Goal: Information Seeking & Learning: Find specific page/section

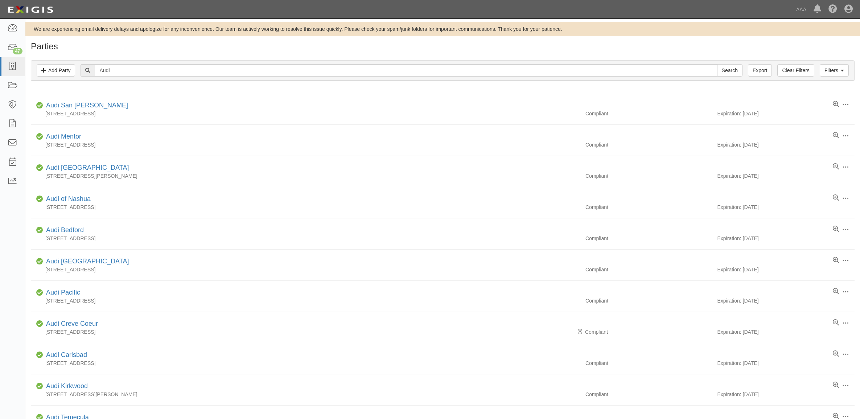
click at [125, 76] on input "Audi" at bounding box center [406, 70] width 622 height 12
type input "Sappaugh"
click at [717, 64] on input "Search" at bounding box center [729, 70] width 25 height 12
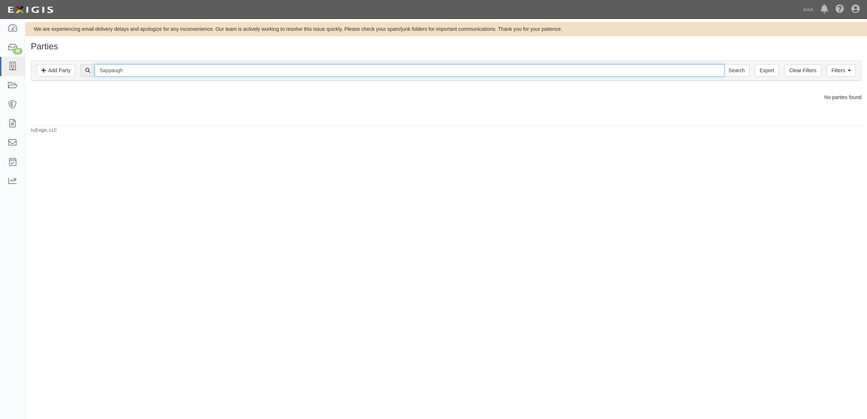
drag, startPoint x: 120, startPoint y: 70, endPoint x: 115, endPoint y: 70, distance: 5.4
click at [118, 70] on input "Sappaugh" at bounding box center [409, 70] width 629 height 12
type input "[PERSON_NAME]"
click at [724, 64] on input "Search" at bounding box center [736, 70] width 25 height 12
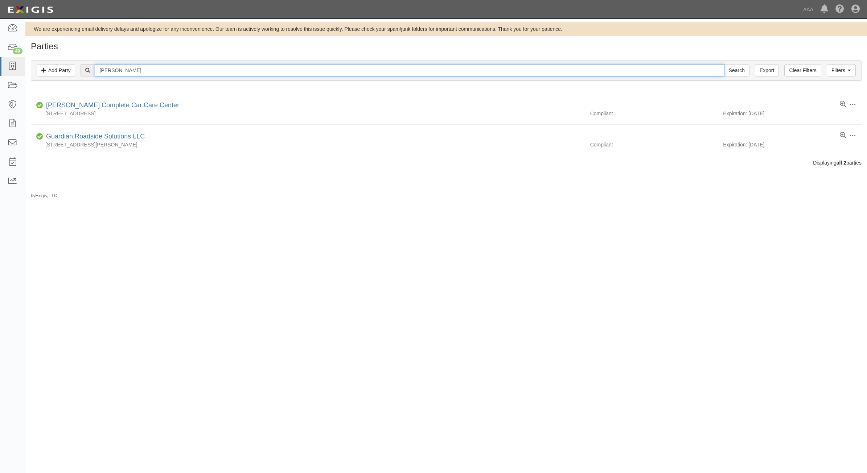
click at [133, 75] on input "[PERSON_NAME]" at bounding box center [409, 70] width 629 height 12
click at [133, 73] on input "[PERSON_NAME]" at bounding box center [409, 70] width 629 height 12
type input "[PERSON_NAME]"
click at [724, 64] on input "Search" at bounding box center [736, 70] width 25 height 12
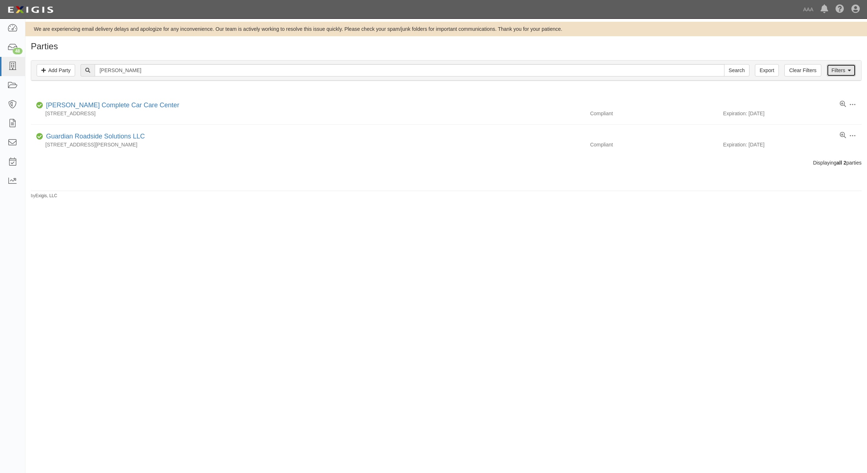
click at [840, 73] on link "Filters" at bounding box center [840, 70] width 29 height 12
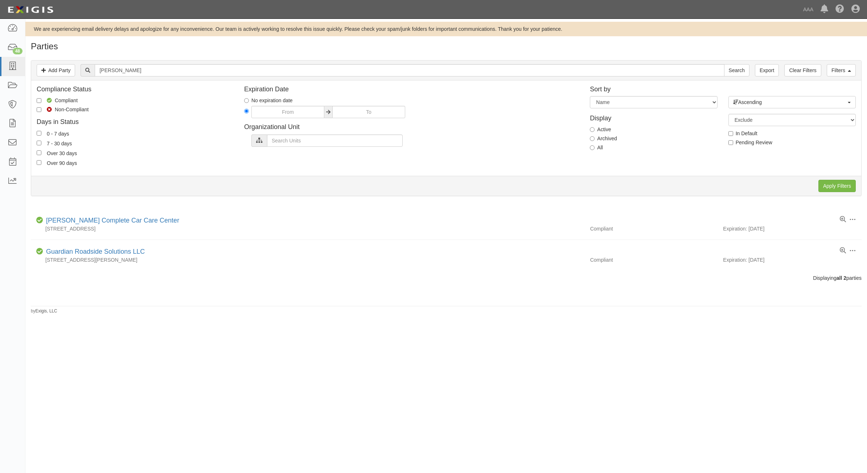
click at [600, 148] on label "All" at bounding box center [596, 147] width 13 height 7
click at [594, 148] on input "All" at bounding box center [592, 147] width 5 height 5
radio input "true"
click at [828, 190] on input "Apply Filters" at bounding box center [836, 186] width 37 height 12
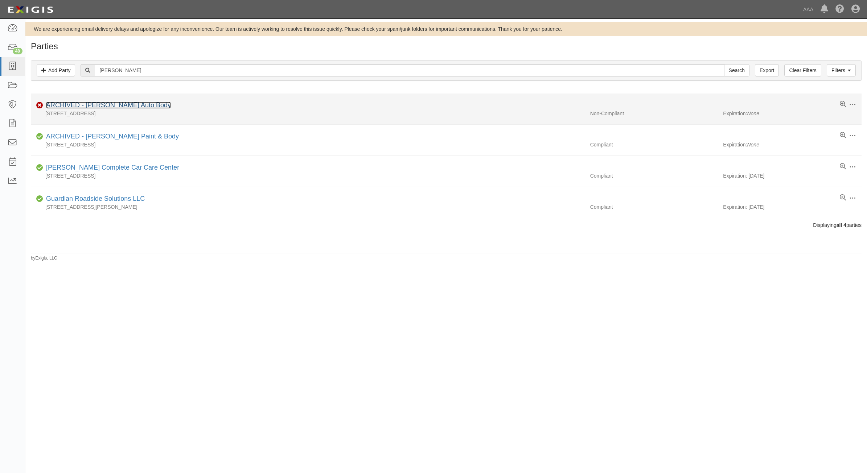
click at [96, 104] on link "ARCHIVED - [PERSON_NAME] Auto Body" at bounding box center [108, 105] width 125 height 7
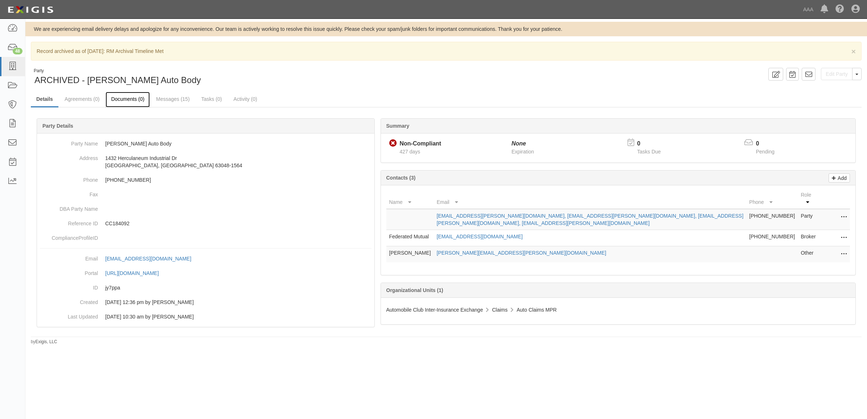
click at [139, 104] on link "Documents (0)" at bounding box center [128, 100] width 44 height 16
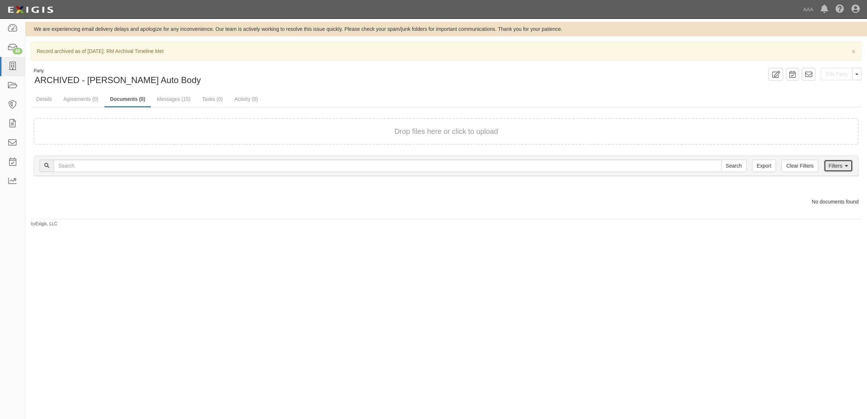
click at [840, 167] on link "Filters" at bounding box center [838, 166] width 29 height 12
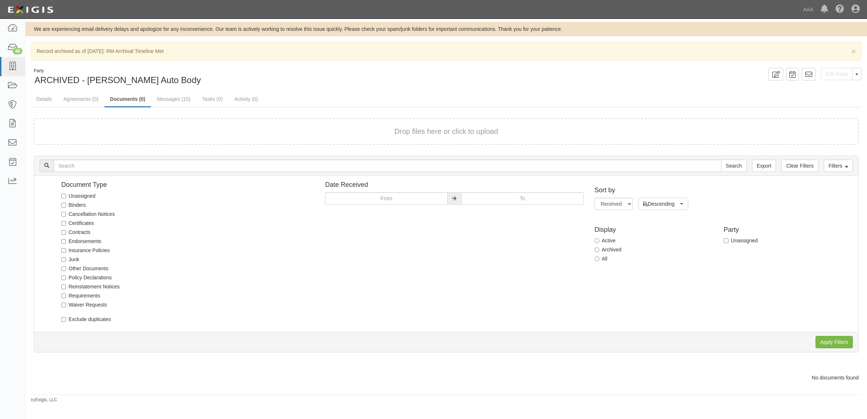
click at [601, 259] on label "All" at bounding box center [600, 258] width 13 height 7
click at [599, 259] on input "All" at bounding box center [596, 258] width 5 height 5
radio input "true"
click at [838, 340] on input "Apply Filters" at bounding box center [833, 342] width 37 height 12
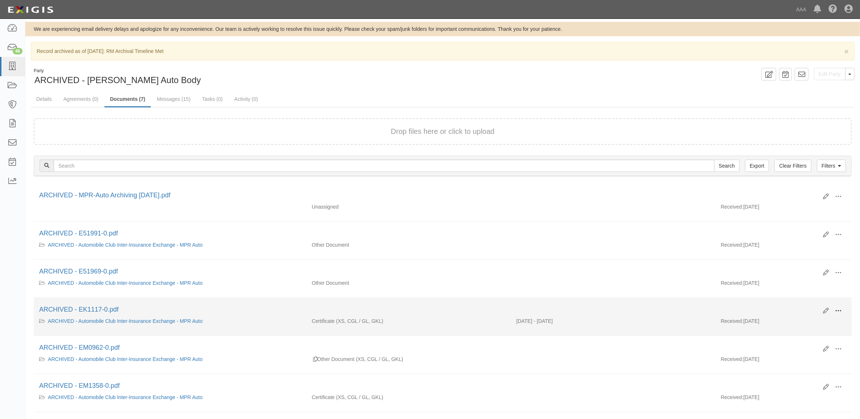
click at [840, 311] on span at bounding box center [838, 311] width 7 height 7
click at [812, 311] on span "Edit" at bounding box center [802, 305] width 57 height 9
click at [842, 310] on button at bounding box center [838, 311] width 16 height 12
click at [797, 318] on link "View" at bounding box center [802, 317] width 57 height 13
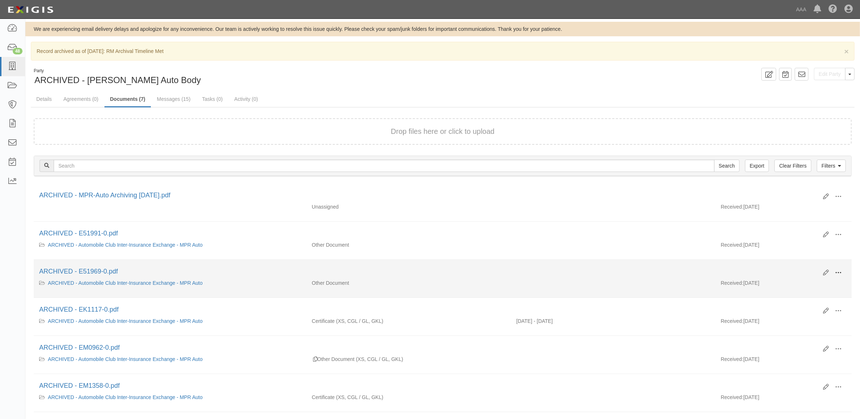
click at [835, 271] on span at bounding box center [838, 272] width 7 height 7
click at [807, 279] on link "View" at bounding box center [802, 279] width 57 height 13
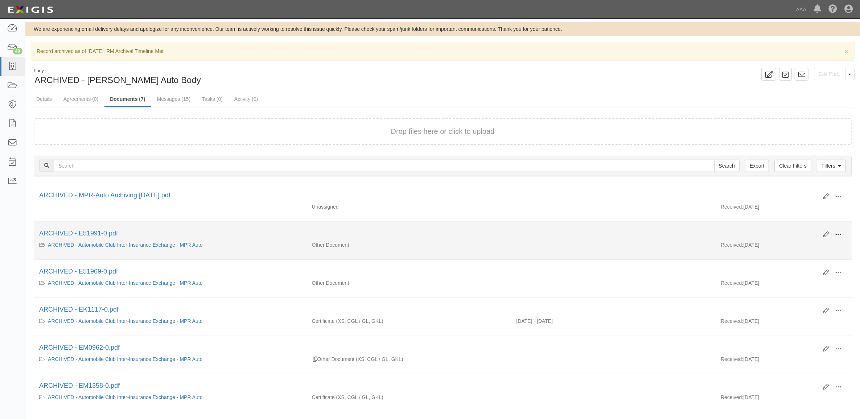
click at [838, 233] on span at bounding box center [838, 234] width 7 height 7
click at [816, 243] on link "View" at bounding box center [802, 241] width 57 height 13
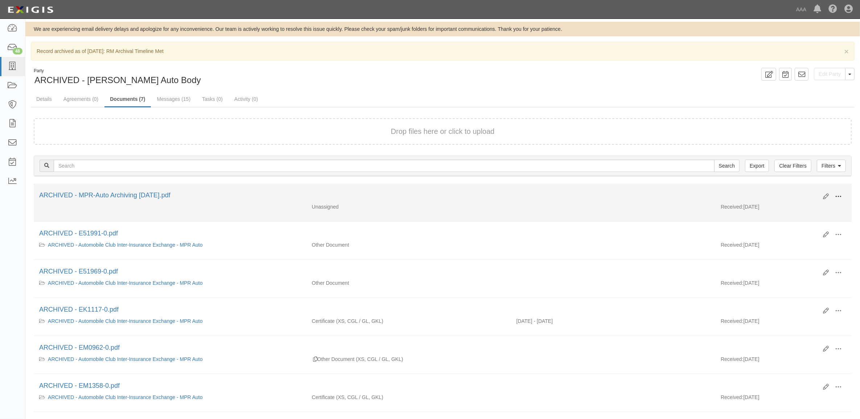
click at [838, 195] on span at bounding box center [838, 196] width 7 height 7
click at [819, 205] on link "View" at bounding box center [802, 203] width 57 height 13
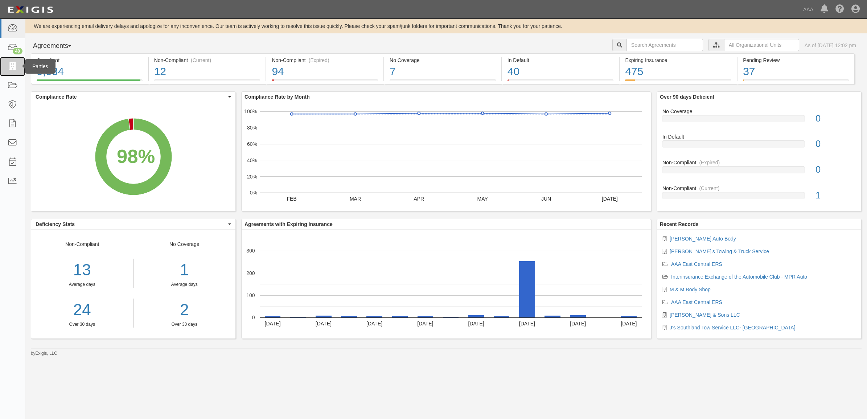
click at [8, 67] on icon at bounding box center [12, 66] width 10 height 8
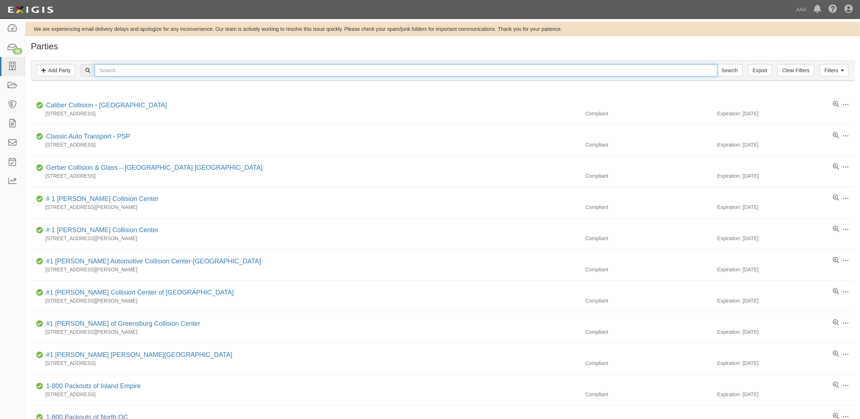
click at [204, 69] on input "text" at bounding box center [406, 70] width 622 height 12
type input "[PERSON_NAME]"
click at [717, 64] on input "Search" at bounding box center [729, 70] width 25 height 12
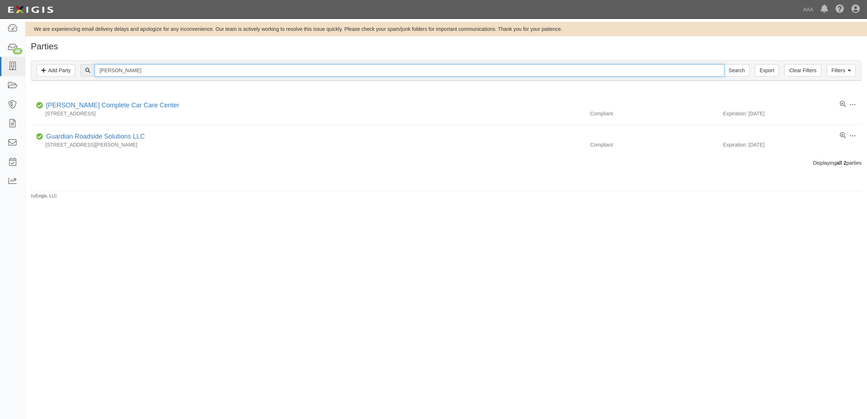
click at [135, 70] on input "Sapaugh" at bounding box center [409, 70] width 629 height 12
type input "Sappaugh"
click at [724, 64] on input "Search" at bounding box center [736, 70] width 25 height 12
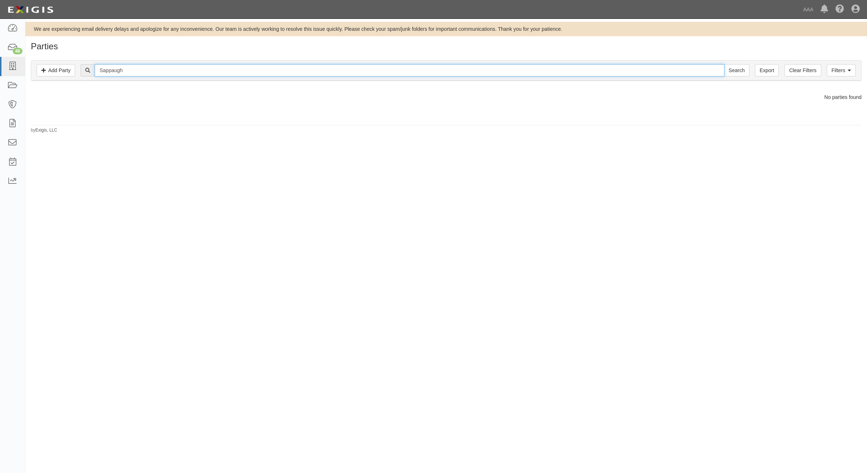
click at [131, 67] on input "Sappaugh" at bounding box center [409, 70] width 629 height 12
type input "Sapaugh"
click at [724, 64] on input "Search" at bounding box center [736, 70] width 25 height 12
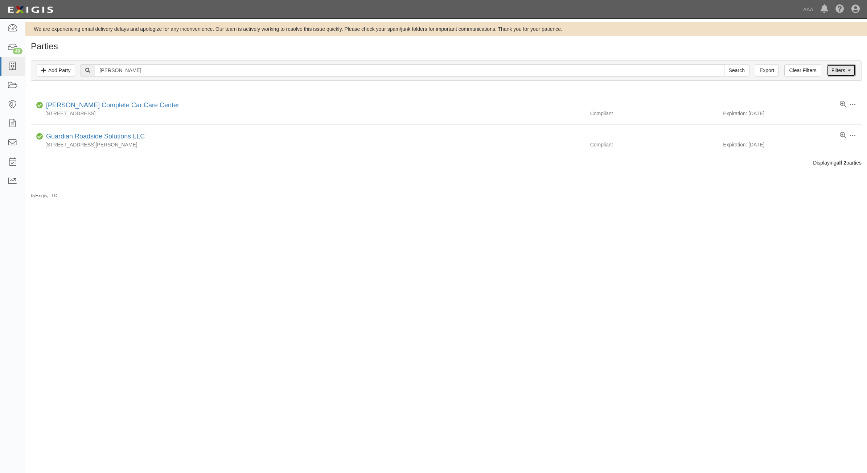
drag, startPoint x: 845, startPoint y: 72, endPoint x: 837, endPoint y: 82, distance: 13.4
click at [844, 73] on link "Filters" at bounding box center [840, 70] width 29 height 12
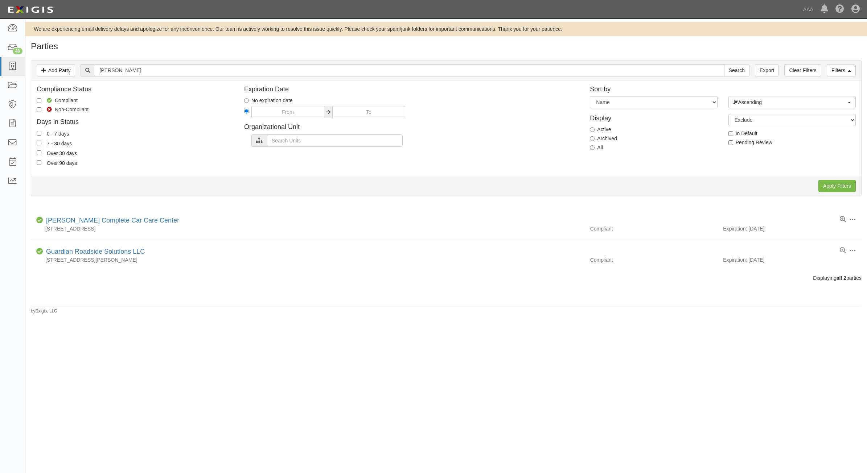
click at [596, 144] on div "Display Active Archived All" at bounding box center [653, 131] width 138 height 46
click at [595, 148] on label "All" at bounding box center [596, 147] width 13 height 7
click at [594, 148] on input "All" at bounding box center [592, 147] width 5 height 5
radio input "true"
click at [838, 185] on input "Apply Filters" at bounding box center [836, 186] width 37 height 12
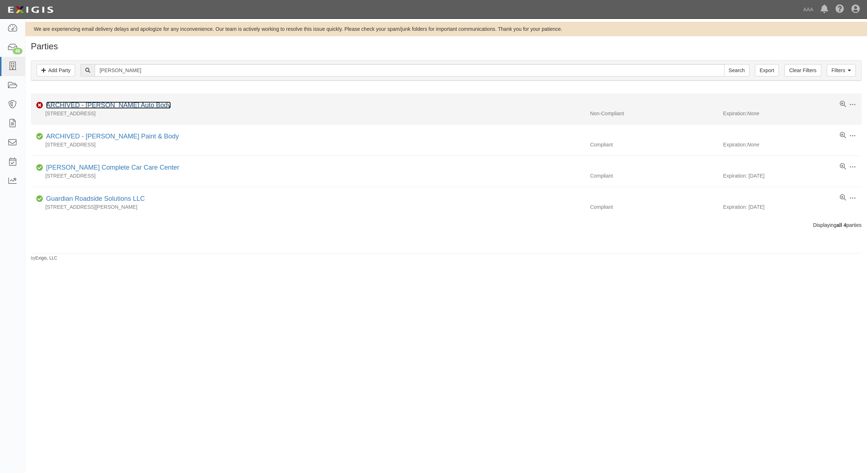
click at [99, 106] on link "ARCHIVED - [PERSON_NAME] Auto Body" at bounding box center [108, 105] width 125 height 7
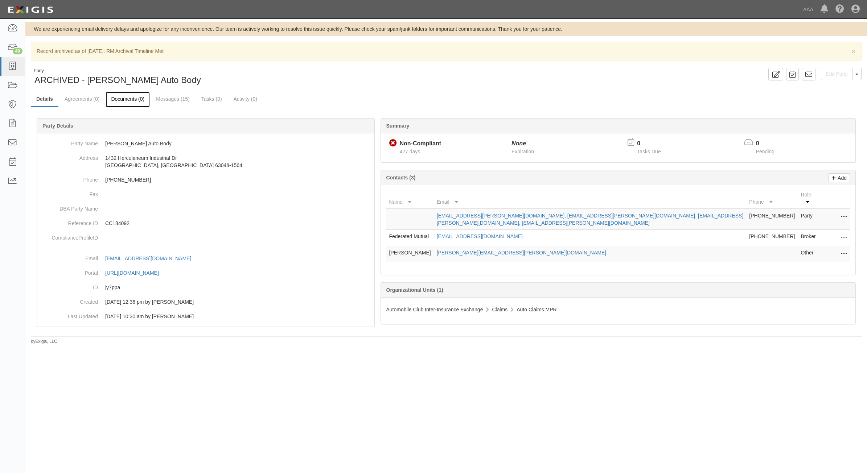
click at [117, 96] on link "Documents (0)" at bounding box center [128, 100] width 44 height 16
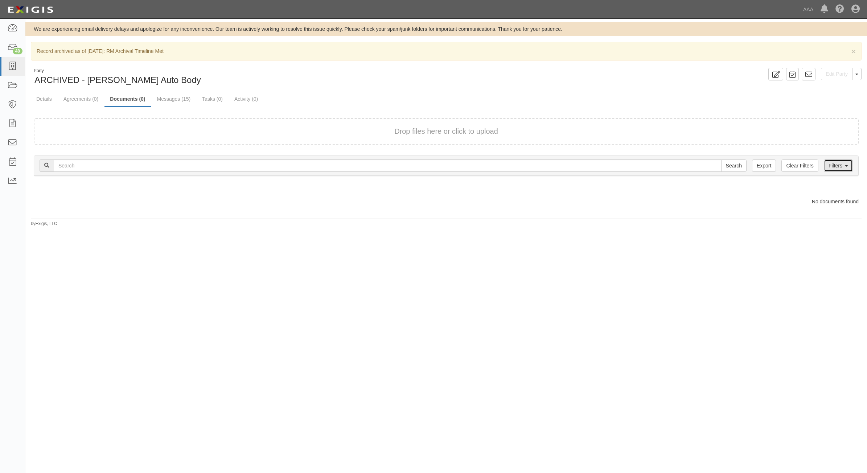
click at [836, 170] on link "Filters" at bounding box center [838, 166] width 29 height 12
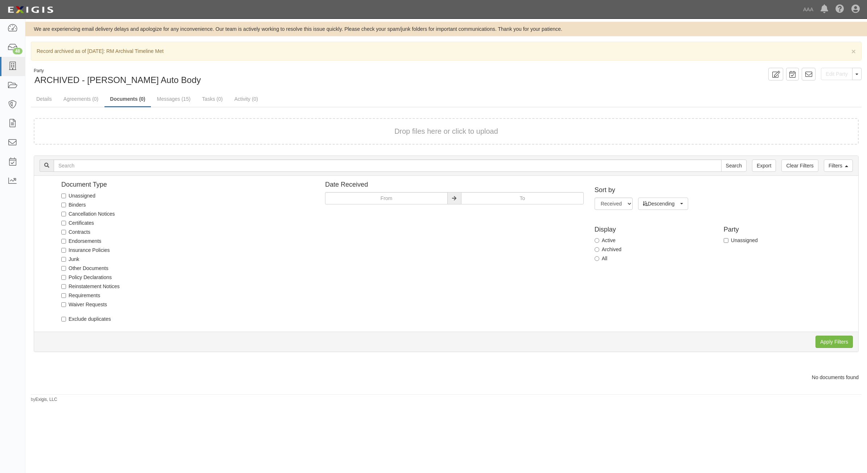
click at [601, 259] on label "All" at bounding box center [600, 258] width 13 height 7
click at [599, 259] on input "All" at bounding box center [596, 258] width 5 height 5
radio input "true"
click at [825, 338] on input "Apply Filters" at bounding box center [833, 342] width 37 height 12
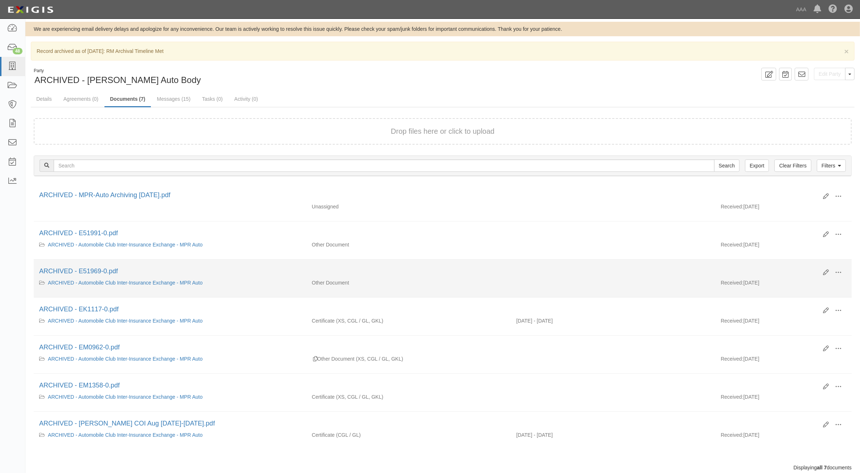
scroll to position [22, 0]
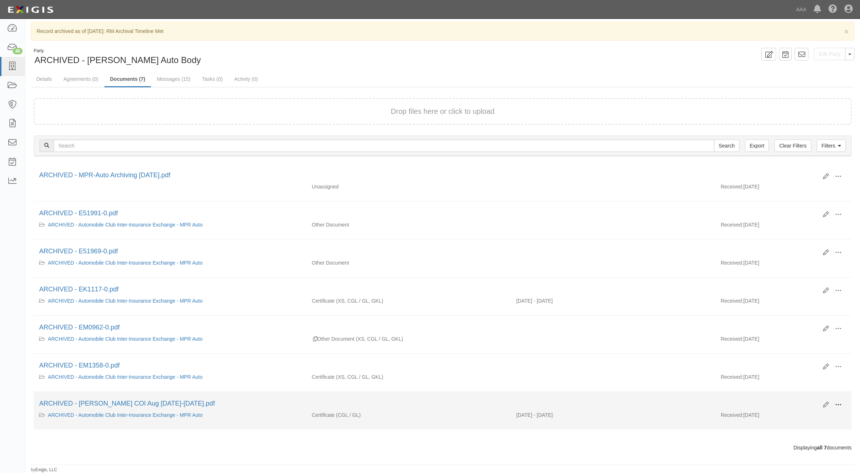
click at [837, 407] on span at bounding box center [838, 405] width 7 height 7
click at [806, 418] on link "View" at bounding box center [802, 411] width 57 height 13
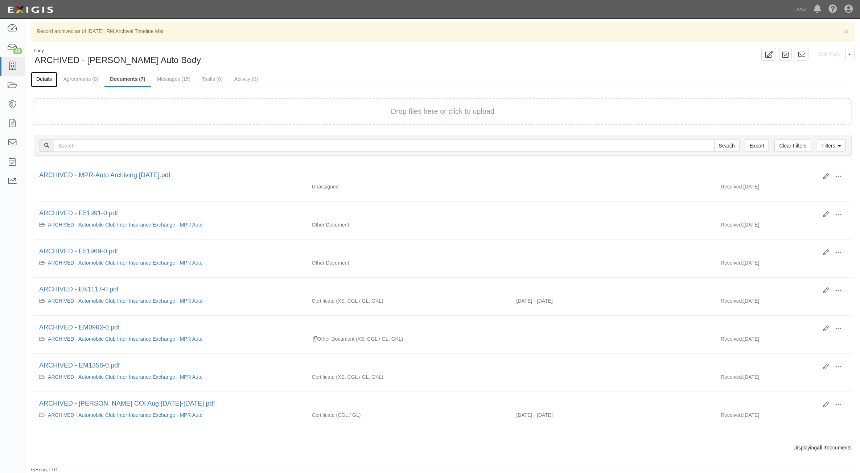
click at [48, 75] on link "Details" at bounding box center [44, 80] width 26 height 16
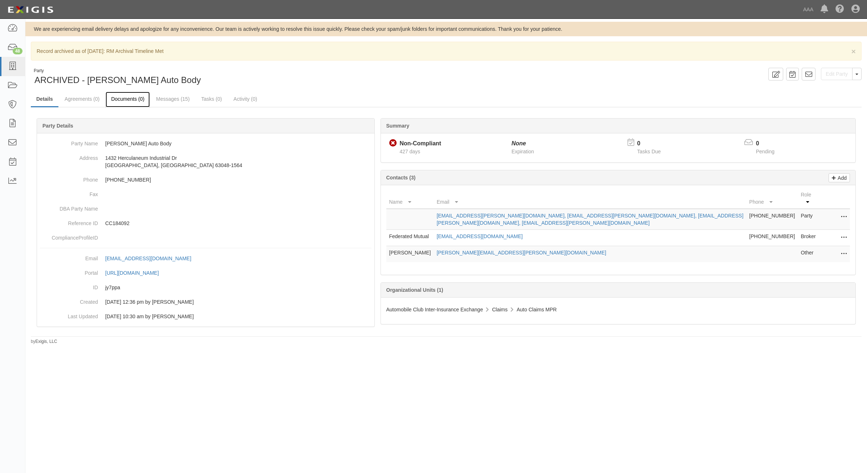
click at [124, 98] on link "Documents (0)" at bounding box center [128, 100] width 44 height 16
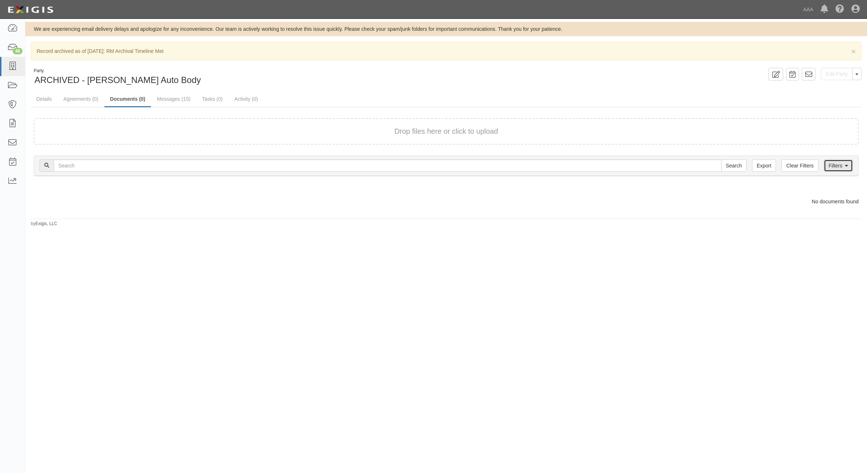
click at [827, 170] on link "Filters" at bounding box center [838, 166] width 29 height 12
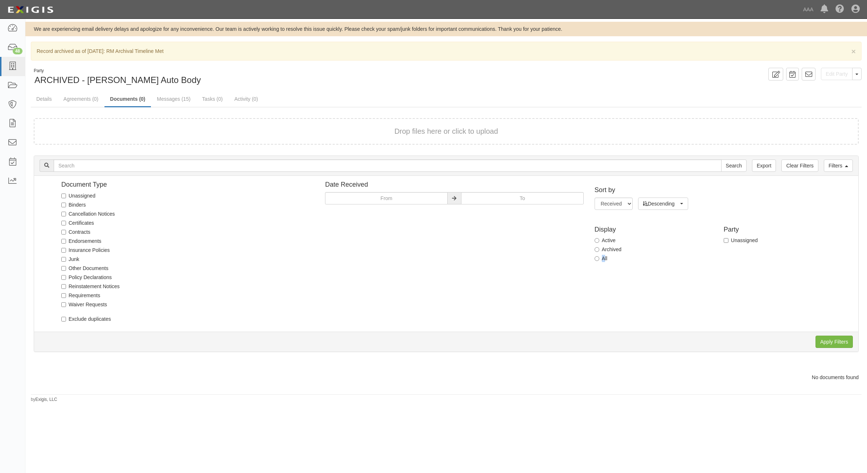
click at [599, 257] on label "All" at bounding box center [600, 258] width 13 height 7
click label "All"
click input "All"
radio input "true"
click input "Apply Filters"
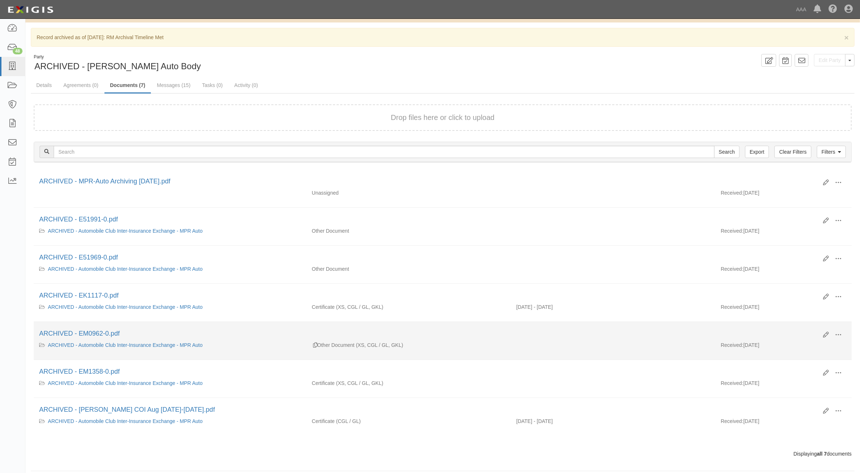
scroll to position [22, 0]
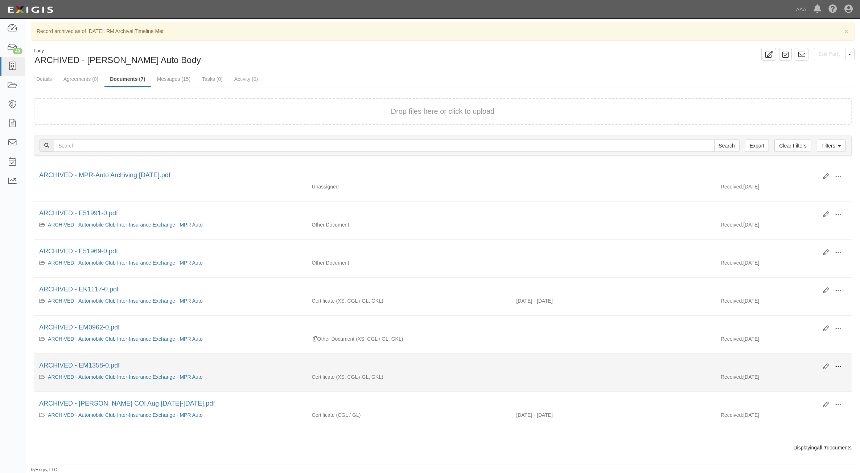
click at [840, 367] on span at bounding box center [838, 367] width 7 height 7
click at [813, 377] on link "View" at bounding box center [802, 373] width 57 height 13
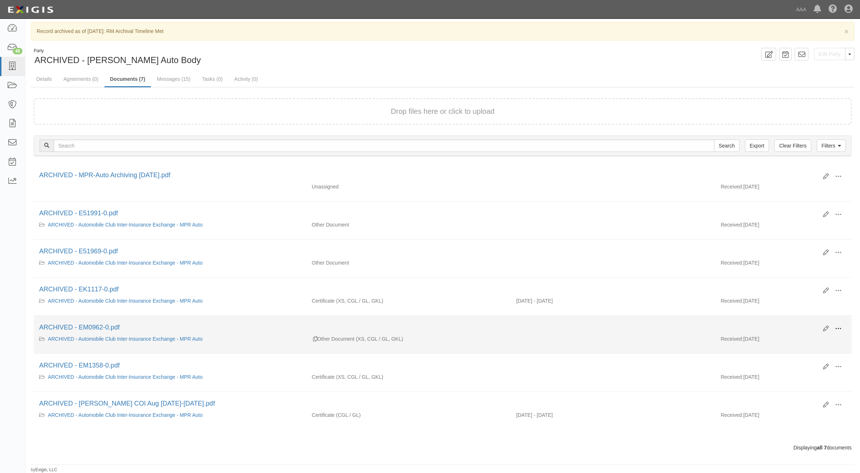
click at [844, 325] on button at bounding box center [838, 329] width 16 height 12
click at [813, 334] on link "View" at bounding box center [802, 335] width 57 height 13
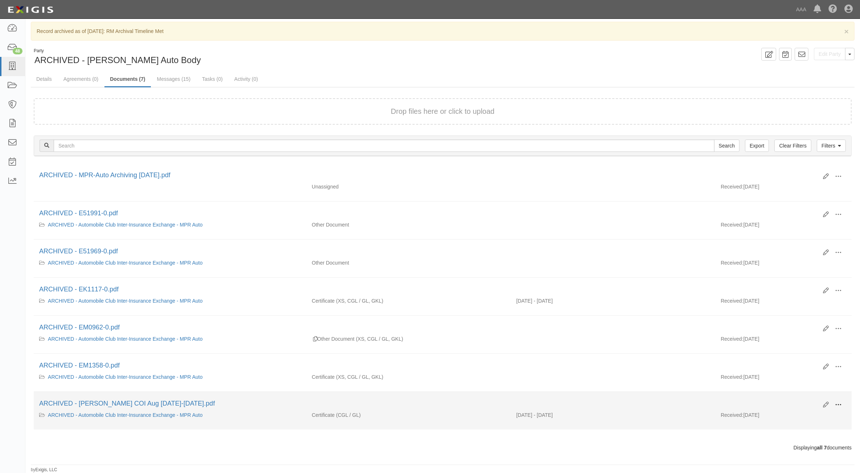
click at [842, 404] on button at bounding box center [838, 405] width 16 height 12
click at [809, 414] on link "View" at bounding box center [802, 411] width 57 height 13
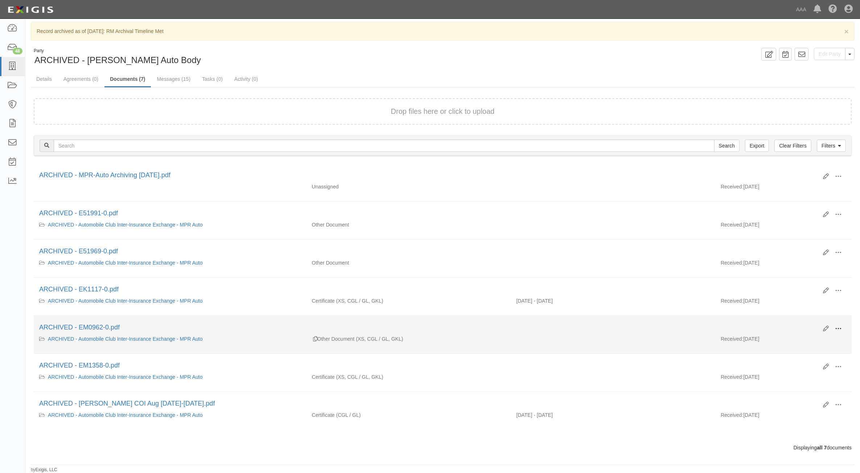
click at [838, 327] on span at bounding box center [838, 329] width 7 height 7
click at [809, 339] on link "View" at bounding box center [802, 335] width 57 height 13
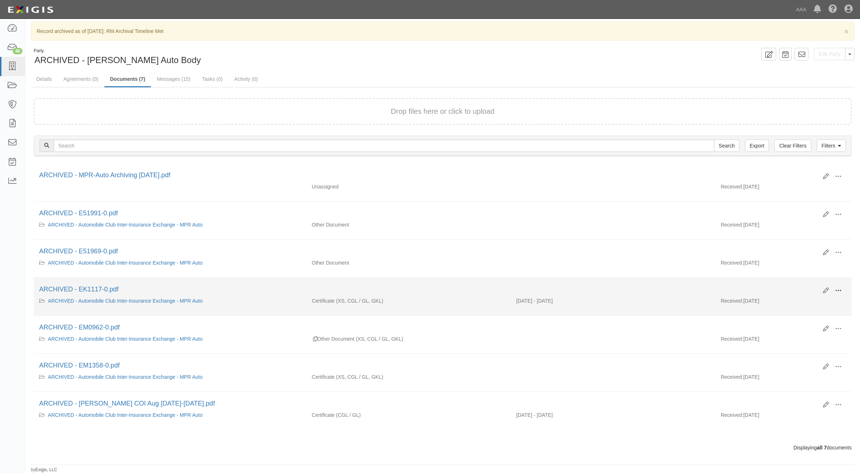
click at [840, 289] on span at bounding box center [838, 291] width 7 height 7
click at [805, 302] on link "View" at bounding box center [802, 297] width 57 height 13
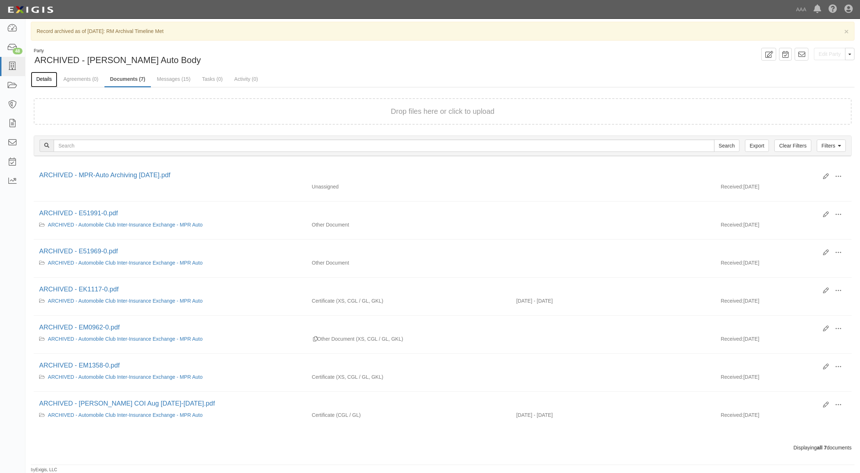
click at [45, 77] on link "Details" at bounding box center [44, 80] width 26 height 16
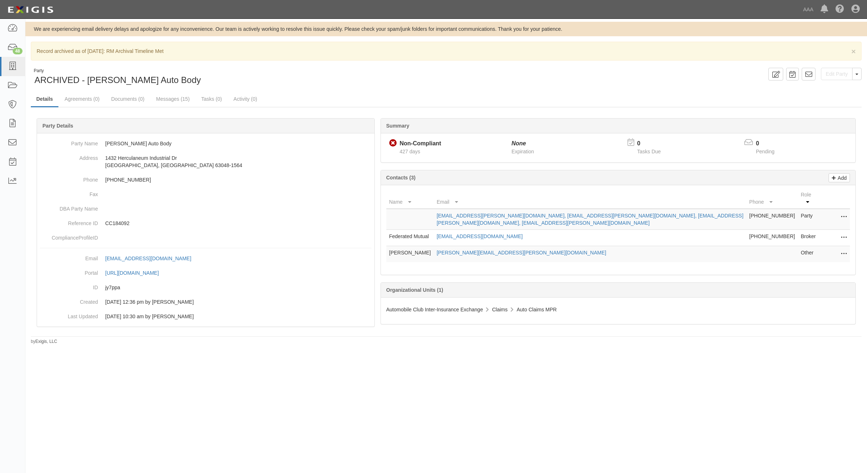
click at [416, 151] on span "427 days" at bounding box center [410, 152] width 21 height 6
click at [420, 142] on div "Non-Compliant" at bounding box center [421, 144] width 42 height 8
drag, startPoint x: 76, startPoint y: 98, endPoint x: 89, endPoint y: 103, distance: 14.0
click at [77, 99] on link "Agreements (0)" at bounding box center [82, 100] width 46 height 16
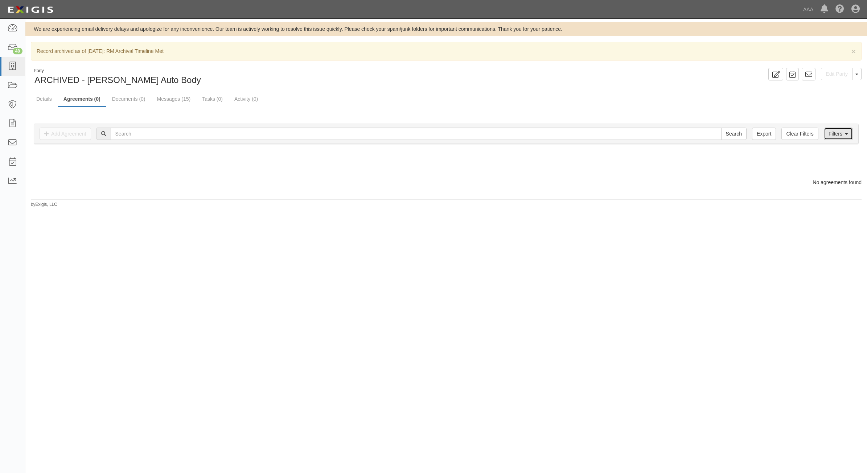
click at [831, 131] on link "Filters" at bounding box center [838, 134] width 29 height 12
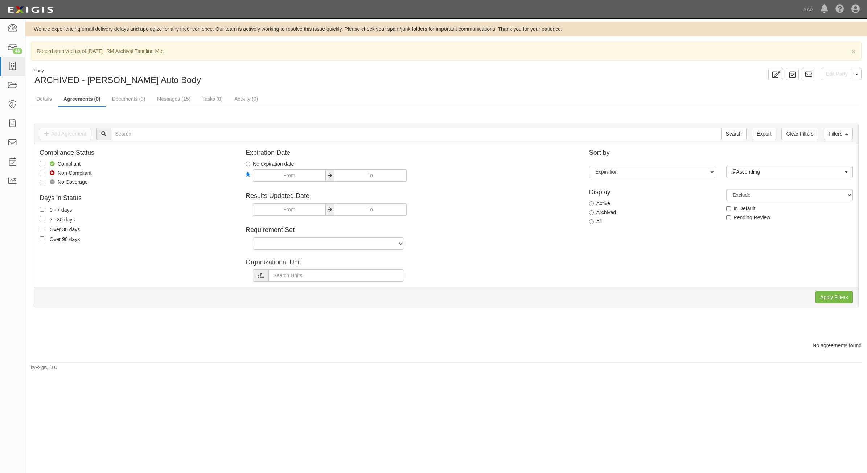
click at [597, 223] on label "All" at bounding box center [595, 221] width 13 height 7
click at [594, 223] on input "All" at bounding box center [591, 221] width 5 height 5
radio input "true"
click at [829, 299] on input "Apply Filters" at bounding box center [833, 297] width 37 height 12
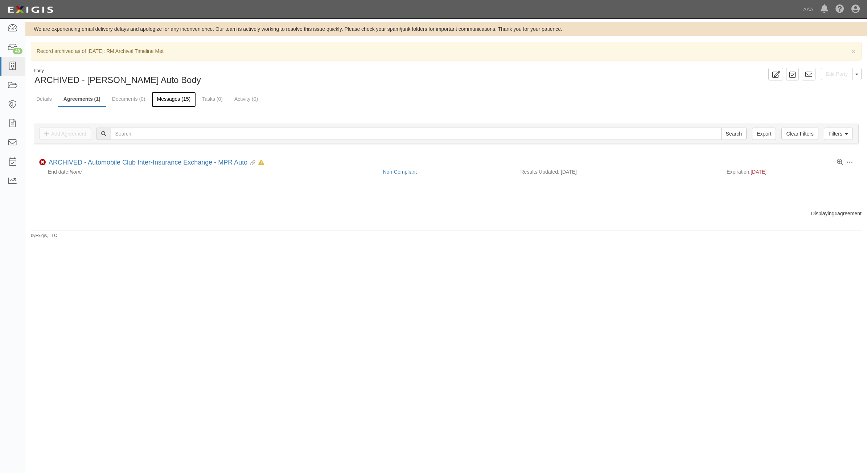
click at [185, 102] on link "Messages (15)" at bounding box center [174, 100] width 45 height 16
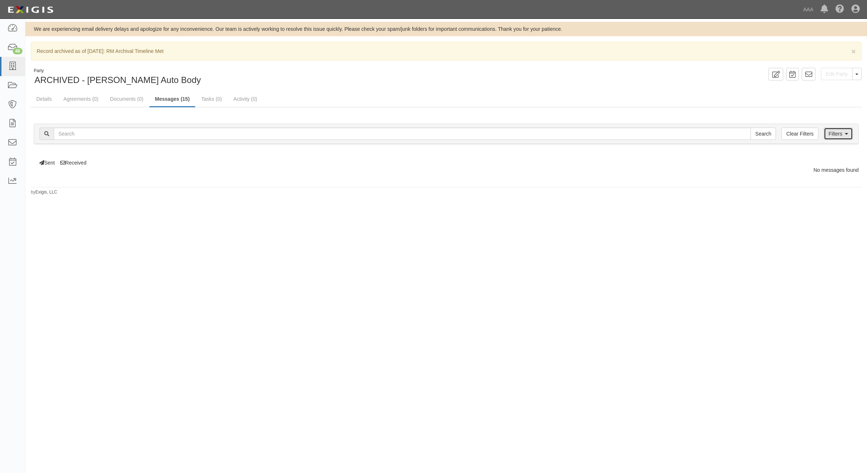
click at [834, 135] on link "Filters" at bounding box center [838, 134] width 29 height 12
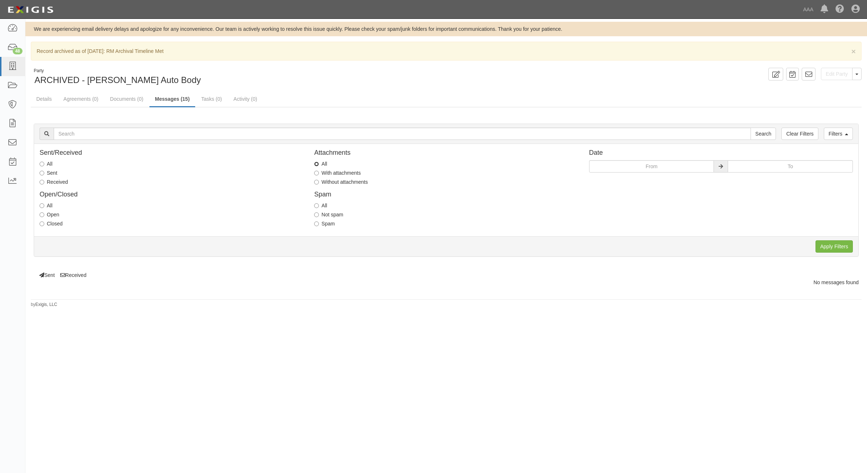
click at [318, 165] on input "All" at bounding box center [316, 164] width 5 height 5
radio input "true"
click at [829, 246] on input "Apply Filters" at bounding box center [833, 246] width 37 height 12
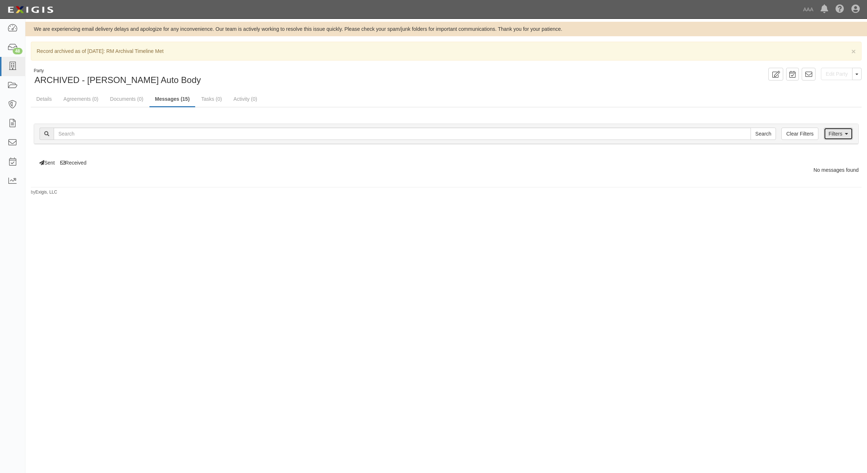
drag, startPoint x: 836, startPoint y: 134, endPoint x: 832, endPoint y: 135, distance: 4.4
click at [835, 135] on link "Filters" at bounding box center [838, 134] width 29 height 12
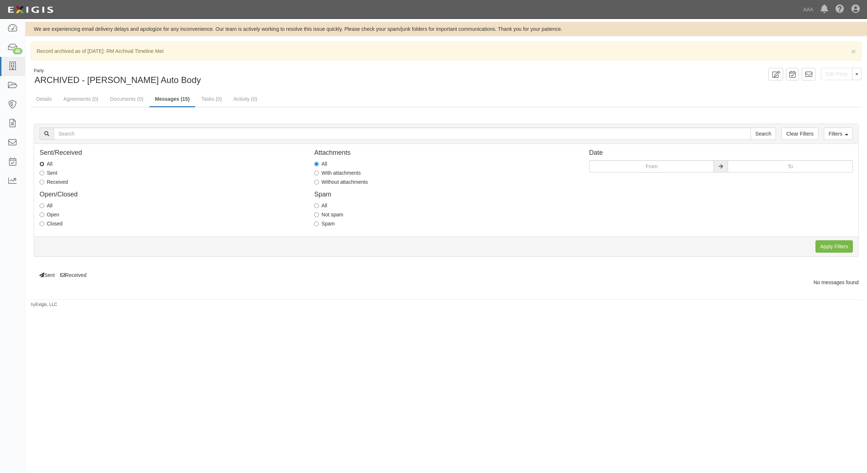
click at [44, 164] on input "All" at bounding box center [42, 164] width 5 height 5
radio input "true"
click at [823, 244] on input "Apply Filters" at bounding box center [833, 246] width 37 height 12
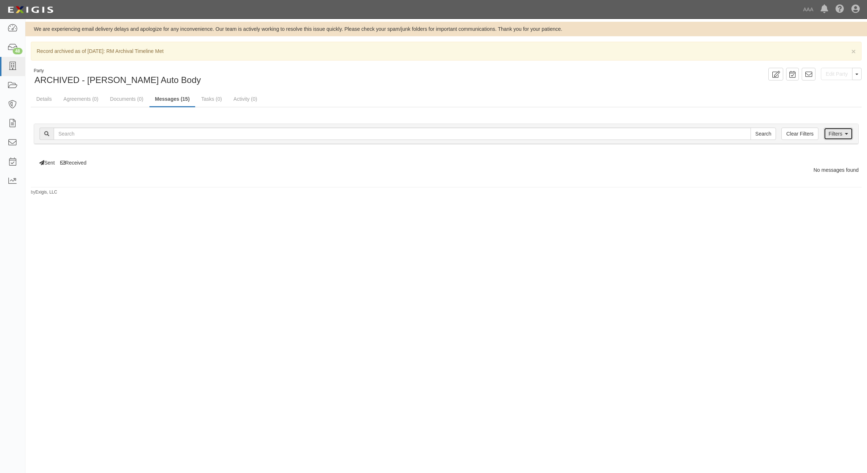
click at [834, 133] on link "Filters" at bounding box center [838, 134] width 29 height 12
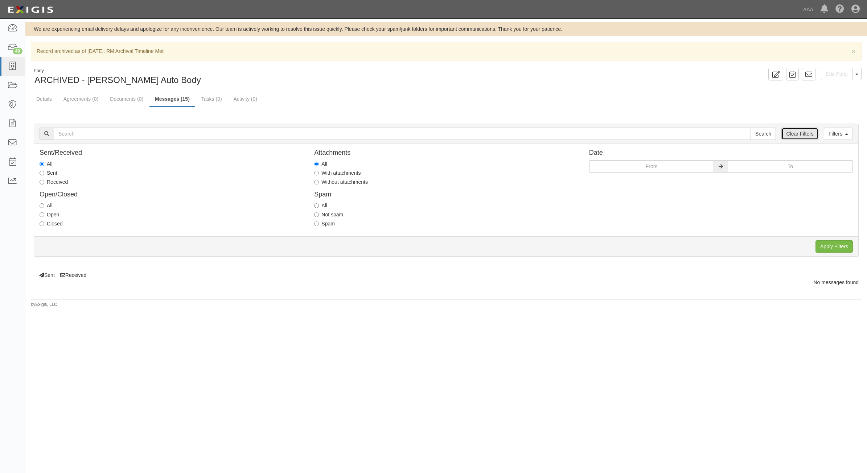
click at [804, 131] on link "Clear Filters" at bounding box center [799, 134] width 37 height 12
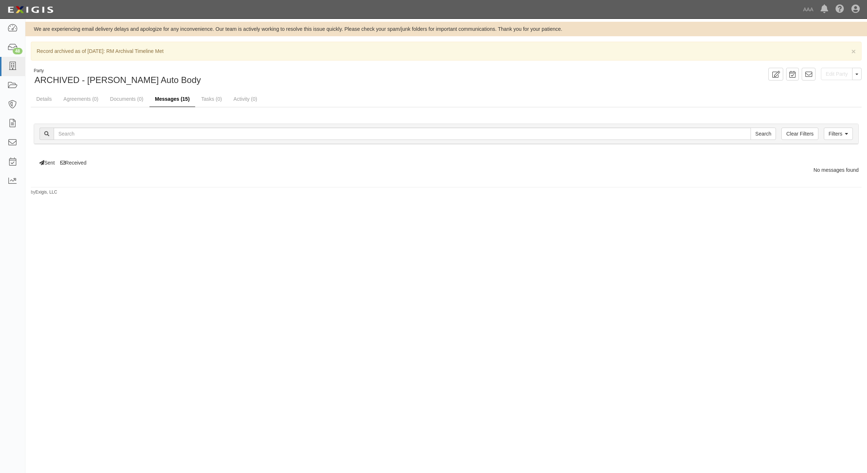
click at [180, 101] on link "Messages (15)" at bounding box center [172, 100] width 46 height 16
click at [847, 133] on icon at bounding box center [846, 134] width 3 height 5
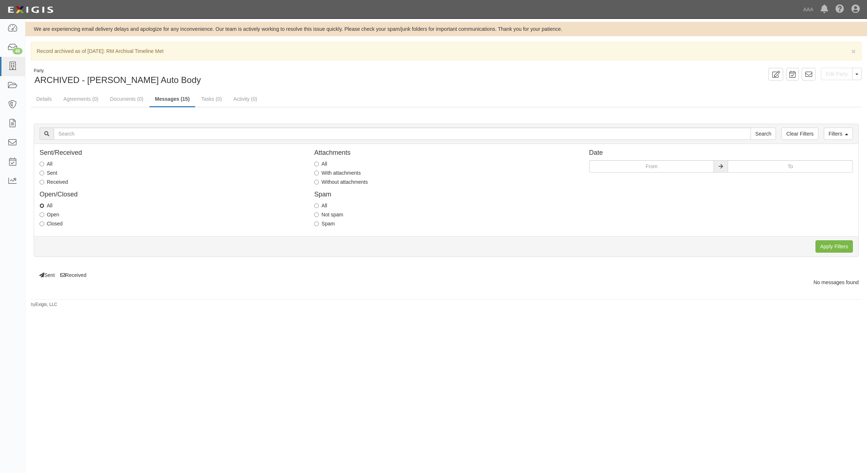
click at [44, 207] on input "All" at bounding box center [42, 205] width 5 height 5
radio input "true"
click at [42, 162] on input "All" at bounding box center [42, 164] width 5 height 5
radio input "true"
click at [320, 164] on label "All" at bounding box center [320, 163] width 13 height 7
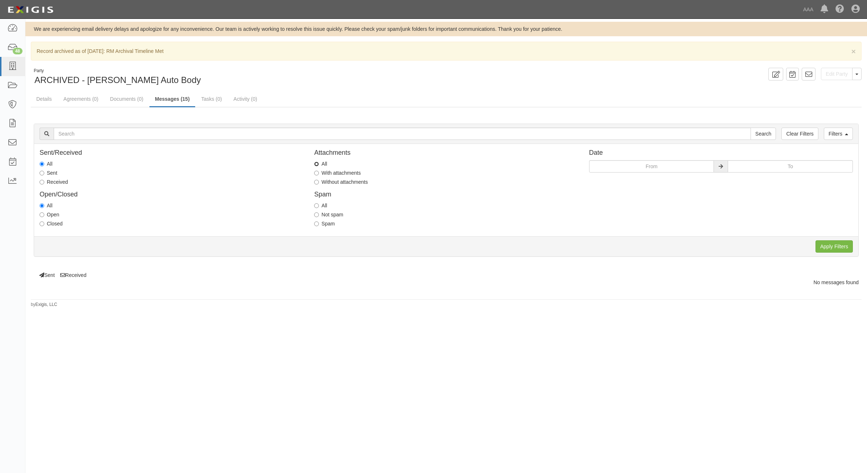
click at [319, 164] on input "All" at bounding box center [316, 164] width 5 height 5
radio input "true"
click at [318, 206] on input "All" at bounding box center [316, 205] width 5 height 5
radio input "true"
click at [833, 248] on input "Apply Filters" at bounding box center [833, 246] width 37 height 12
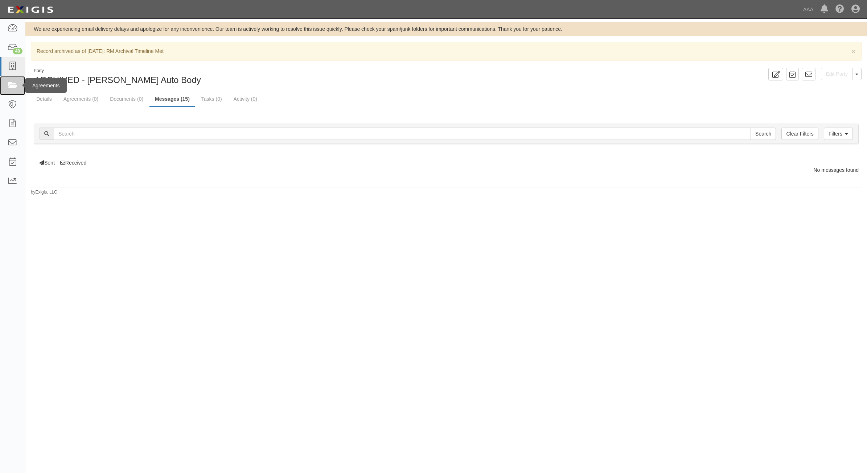
click at [15, 86] on icon at bounding box center [12, 86] width 10 height 8
click at [6, 67] on link at bounding box center [12, 66] width 25 height 19
click at [79, 99] on link "Agreements (0)" at bounding box center [81, 100] width 46 height 16
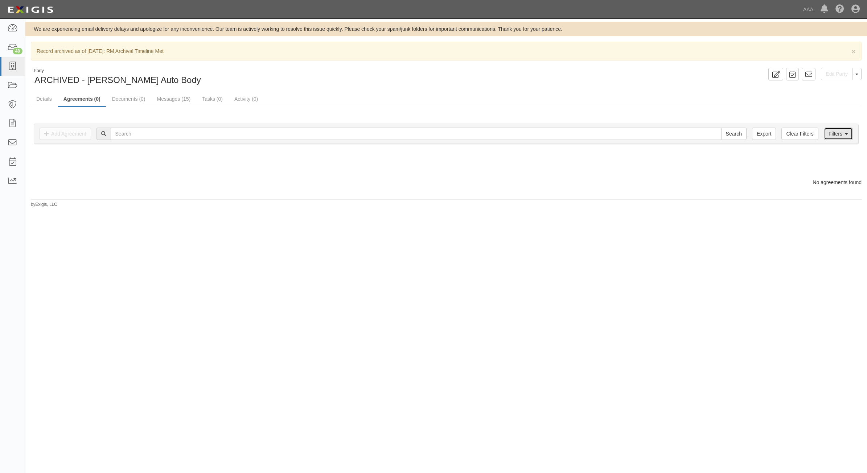
click at [826, 133] on link "Filters" at bounding box center [838, 134] width 29 height 12
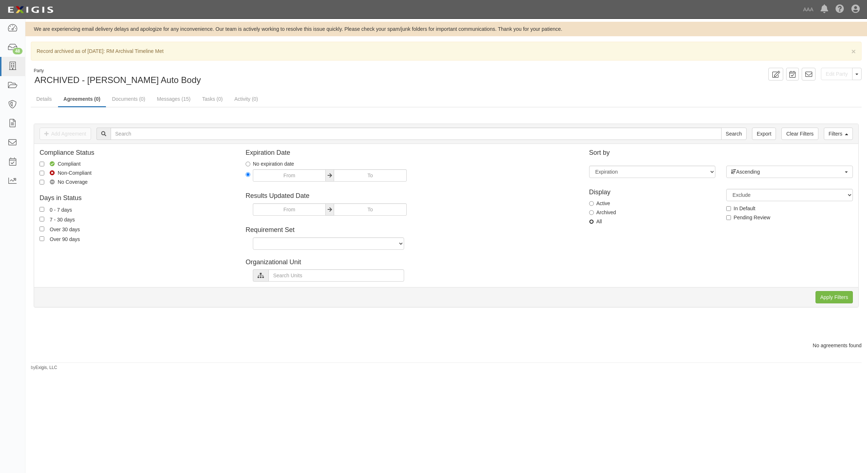
click at [592, 220] on input "All" at bounding box center [591, 221] width 5 height 5
radio input "true"
click at [840, 301] on input "Apply Filters" at bounding box center [833, 297] width 37 height 12
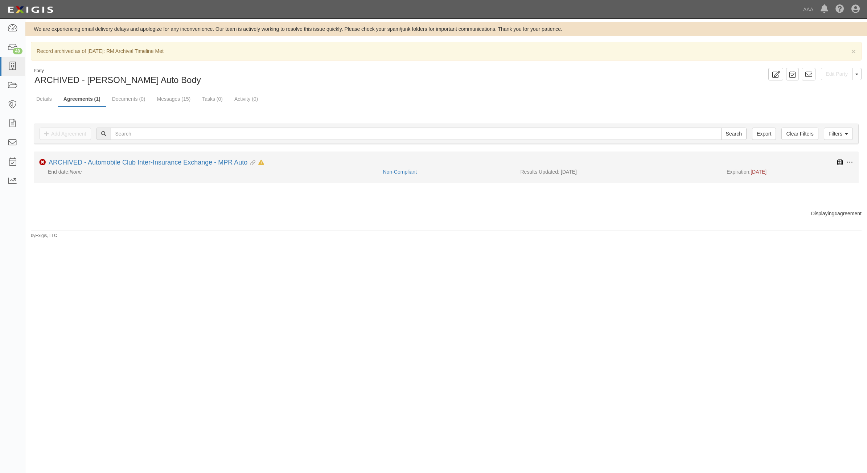
click at [839, 162] on icon at bounding box center [840, 162] width 6 height 6
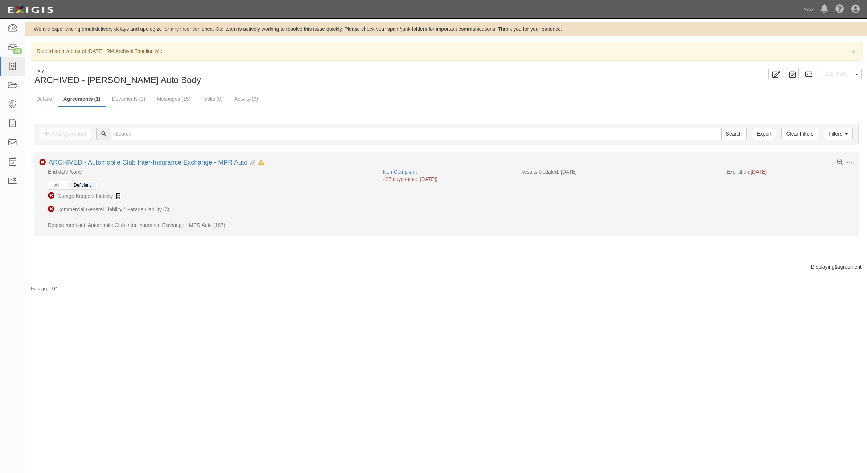
click at [117, 198] on icon at bounding box center [118, 196] width 5 height 5
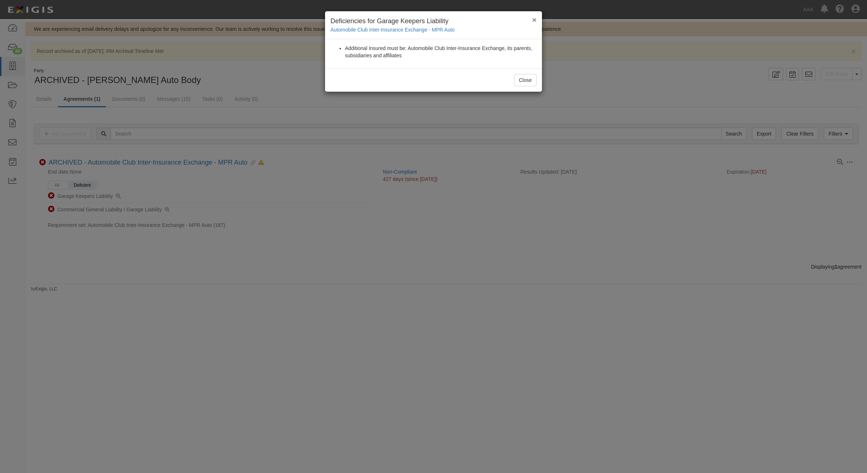
click at [536, 19] on button "×" at bounding box center [534, 20] width 4 height 8
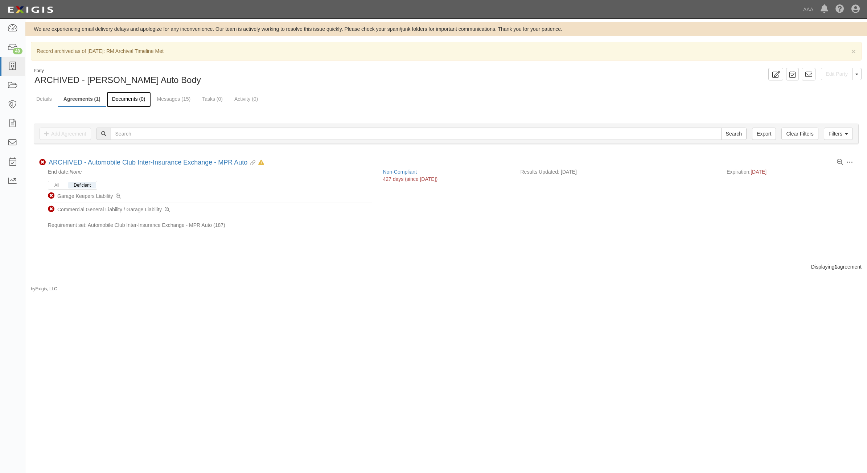
drag, startPoint x: 126, startPoint y: 100, endPoint x: 133, endPoint y: 102, distance: 6.8
click at [126, 100] on link "Documents (0)" at bounding box center [129, 100] width 44 height 16
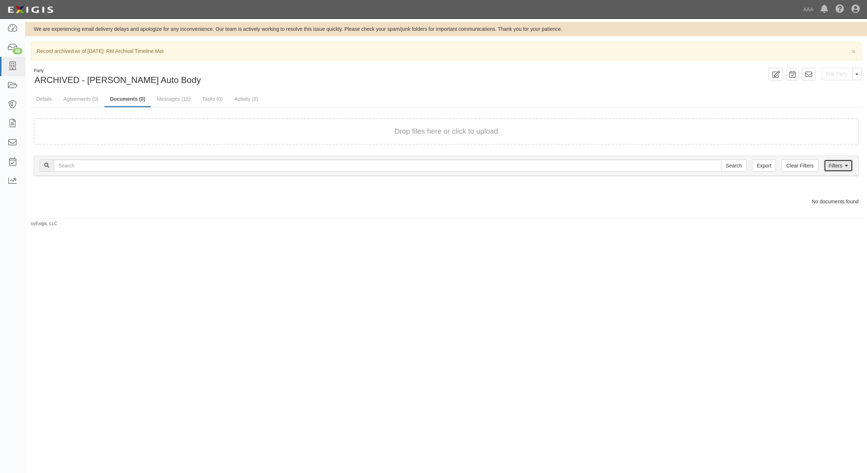
drag, startPoint x: 826, startPoint y: 166, endPoint x: 783, endPoint y: 197, distance: 53.1
click at [826, 166] on link "Filters" at bounding box center [838, 166] width 29 height 12
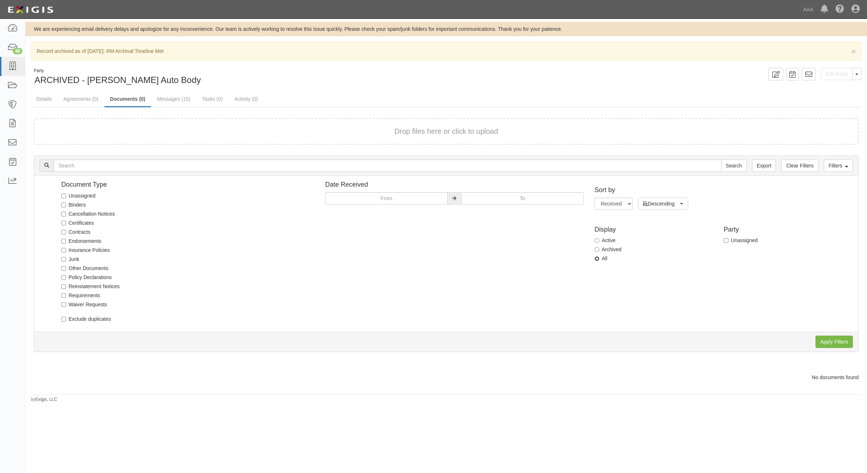
click at [595, 256] on input "All" at bounding box center [596, 258] width 5 height 5
radio input "true"
drag, startPoint x: 842, startPoint y: 342, endPoint x: 817, endPoint y: 341, distance: 24.7
click at [840, 342] on input "Apply Filters" at bounding box center [833, 342] width 37 height 12
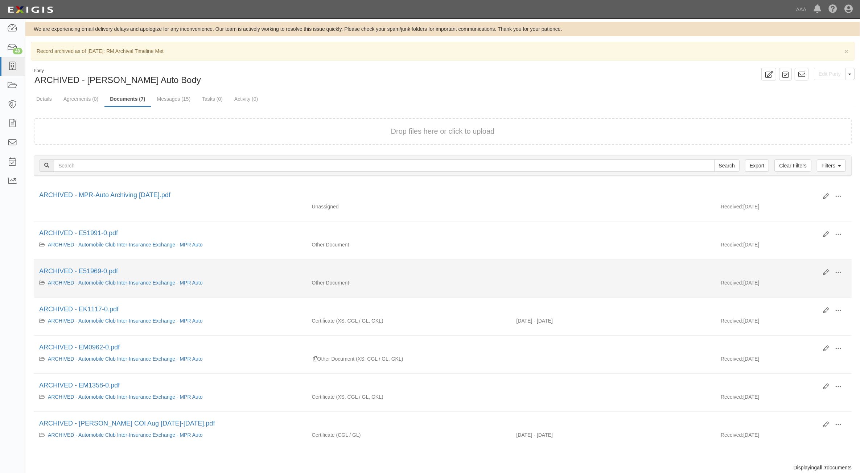
scroll to position [22, 0]
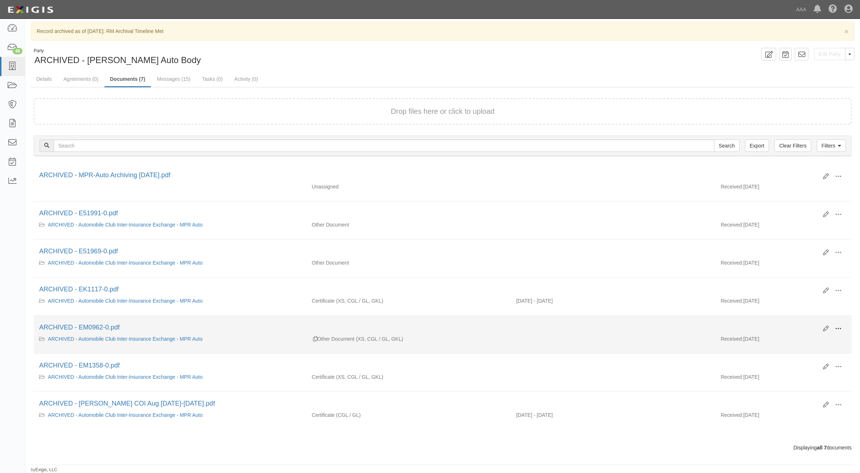
drag, startPoint x: 837, startPoint y: 327, endPoint x: 812, endPoint y: 332, distance: 24.8
click at [834, 327] on button at bounding box center [838, 329] width 16 height 12
click at [793, 329] on span "Edit" at bounding box center [802, 324] width 57 height 9
click at [835, 326] on span at bounding box center [838, 329] width 7 height 7
click at [806, 329] on span "Edit" at bounding box center [802, 324] width 57 height 9
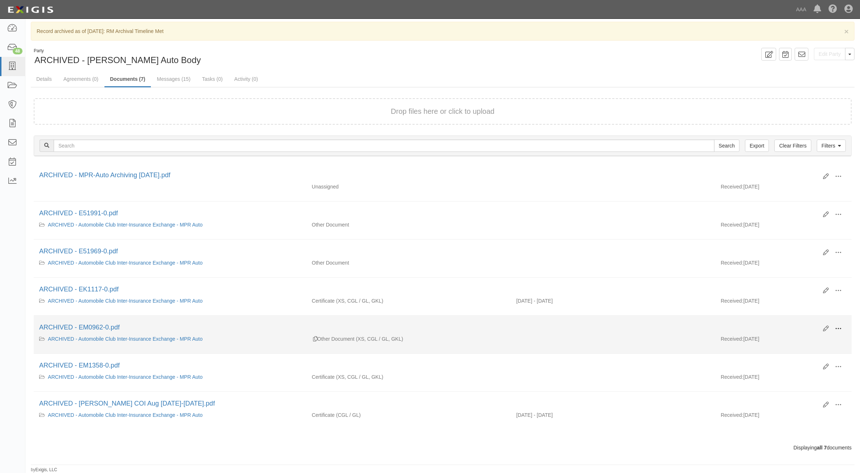
drag, startPoint x: 838, startPoint y: 328, endPoint x: 832, endPoint y: 331, distance: 6.0
click at [838, 328] on span at bounding box center [838, 329] width 7 height 7
click at [787, 337] on link "View" at bounding box center [802, 335] width 57 height 13
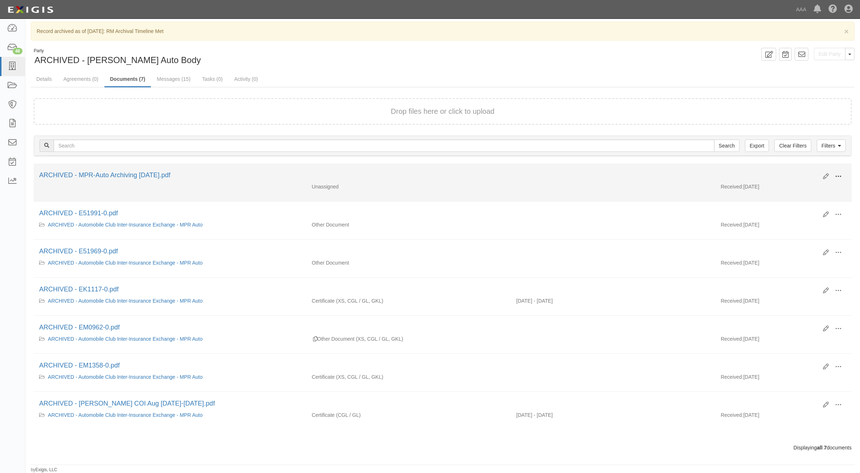
click at [839, 174] on span at bounding box center [838, 176] width 7 height 7
click at [811, 179] on link "View" at bounding box center [802, 183] width 57 height 13
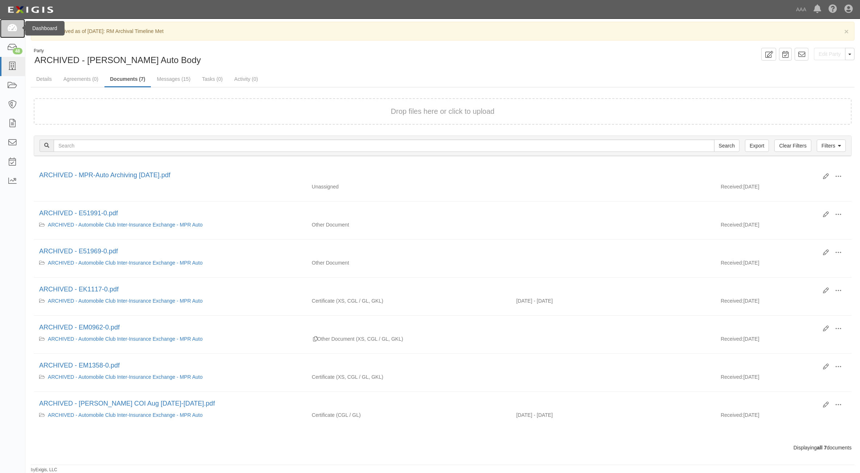
click at [10, 29] on icon at bounding box center [12, 28] width 10 height 8
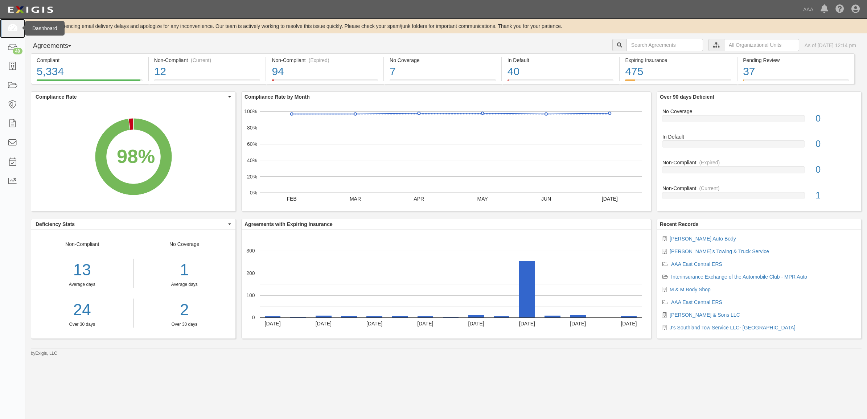
click at [9, 26] on icon at bounding box center [12, 28] width 10 height 8
